Goal: Navigation & Orientation: Find specific page/section

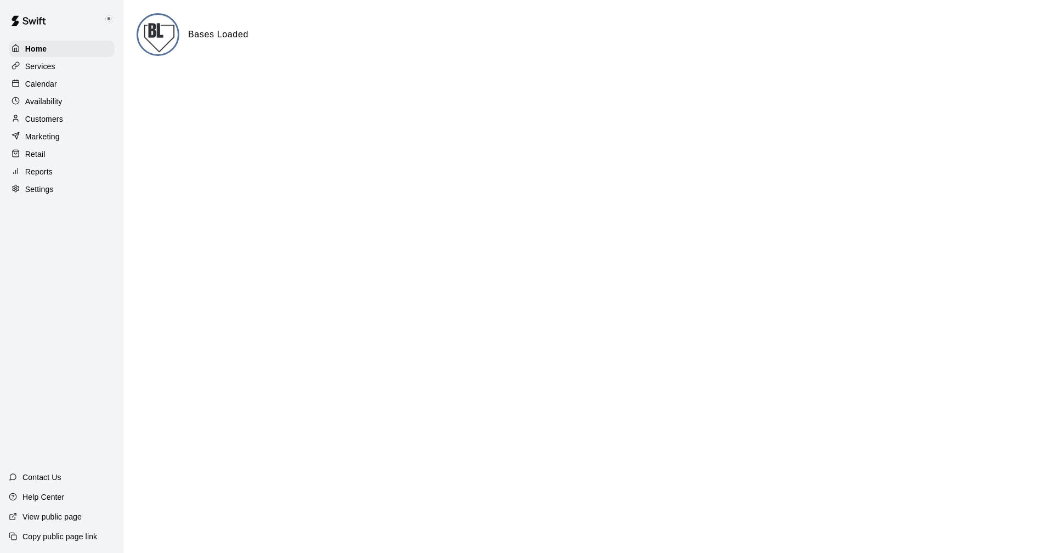
click at [42, 83] on p "Calendar" at bounding box center [41, 83] width 32 height 11
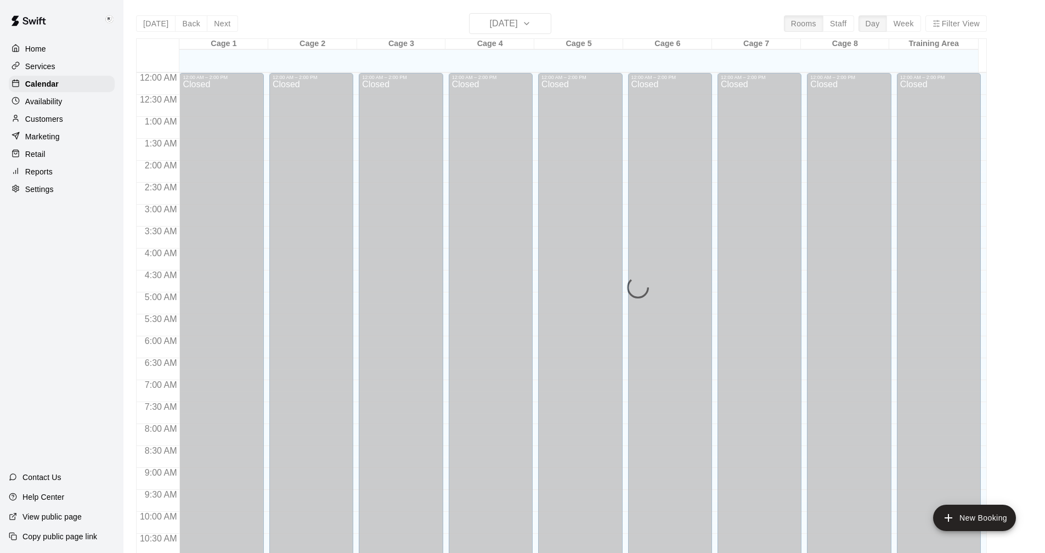
scroll to position [509, 0]
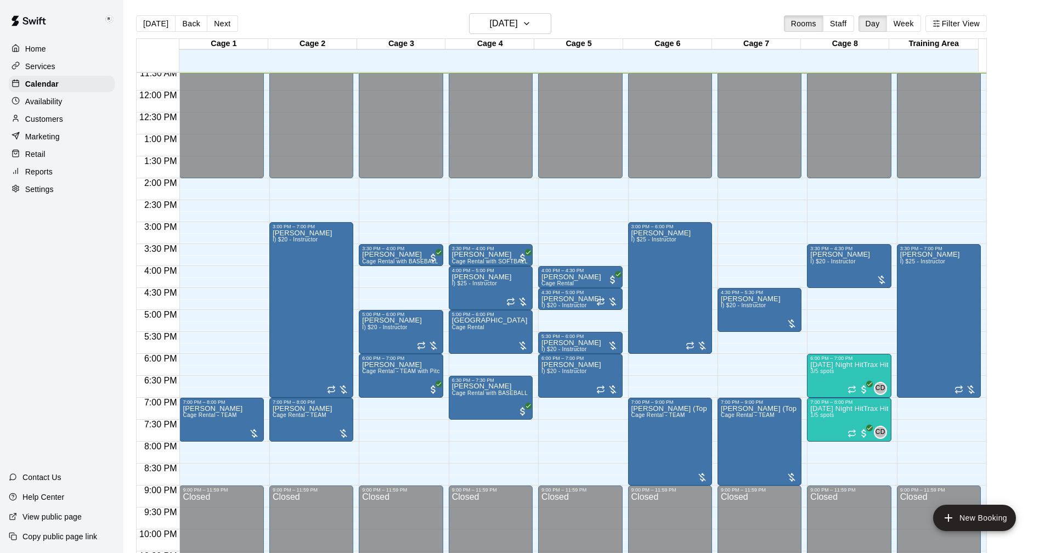
click at [37, 190] on p "Settings" at bounding box center [39, 189] width 29 height 11
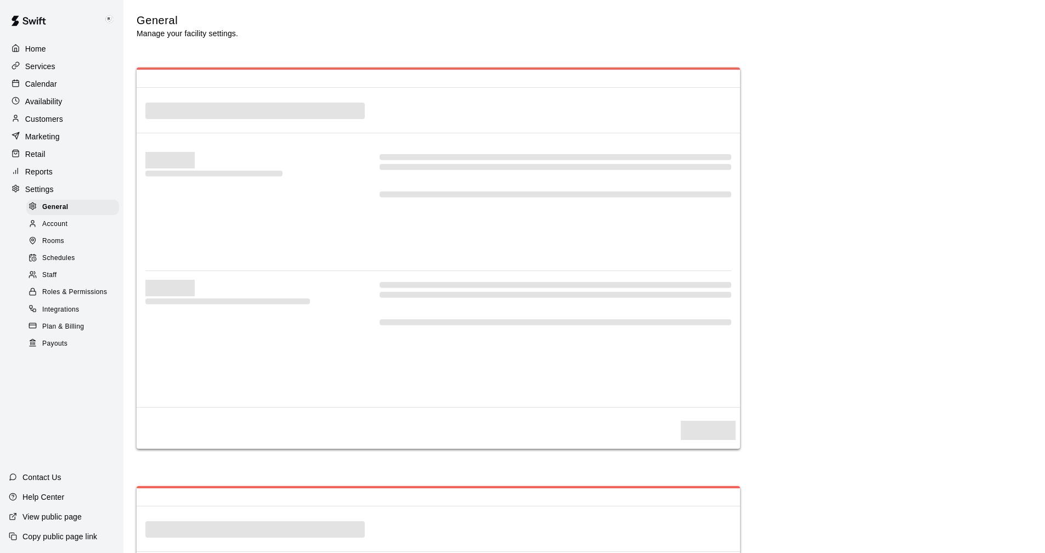
select select "**"
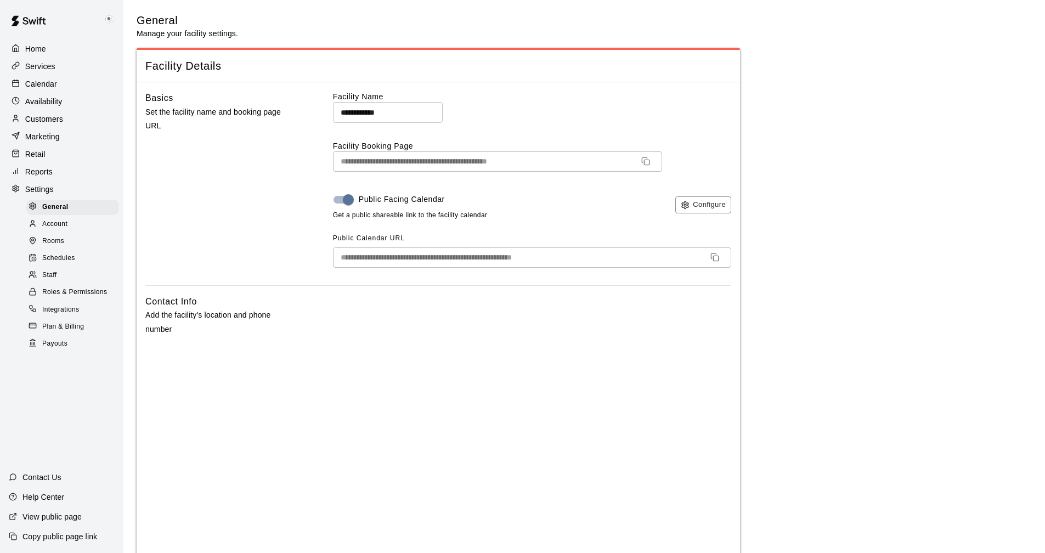
click at [37, 83] on p "Calendar" at bounding box center [41, 83] width 32 height 11
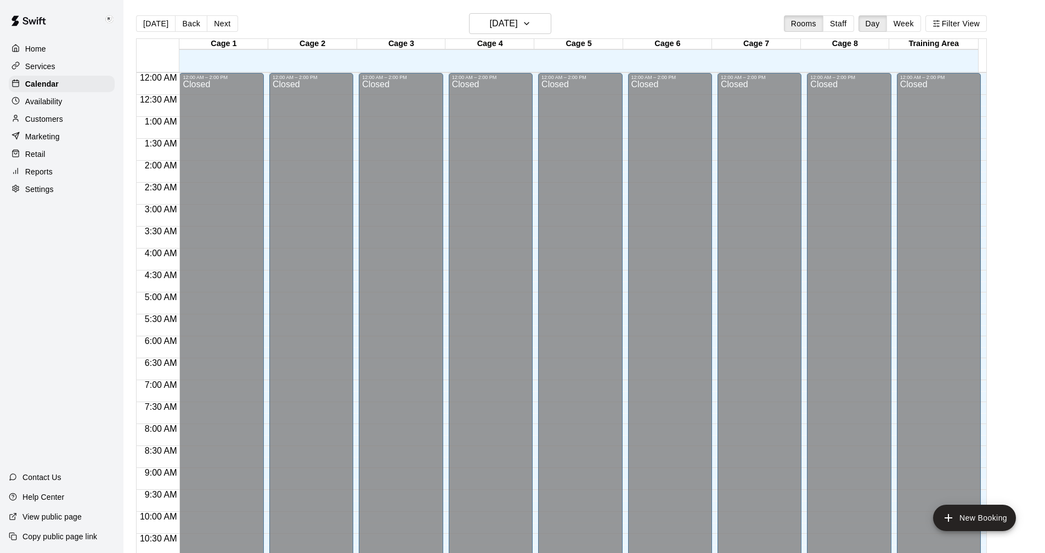
scroll to position [510, 0]
